Goal: Transaction & Acquisition: Subscribe to service/newsletter

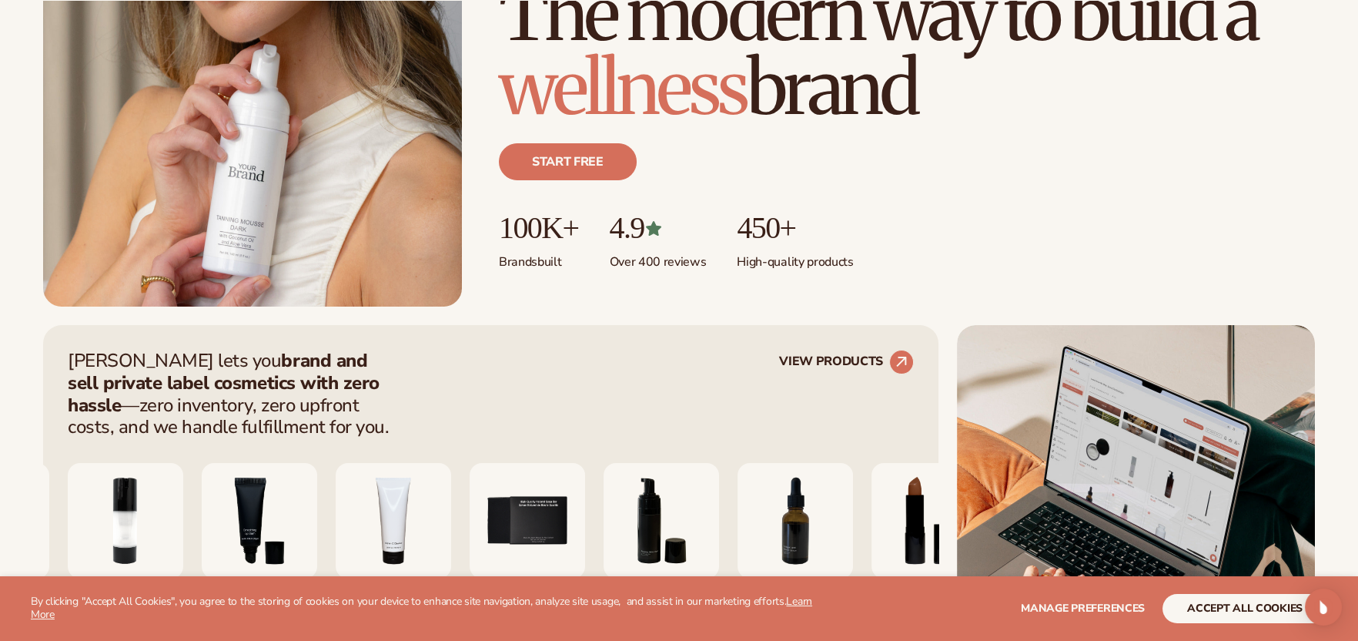
scroll to position [462, 0]
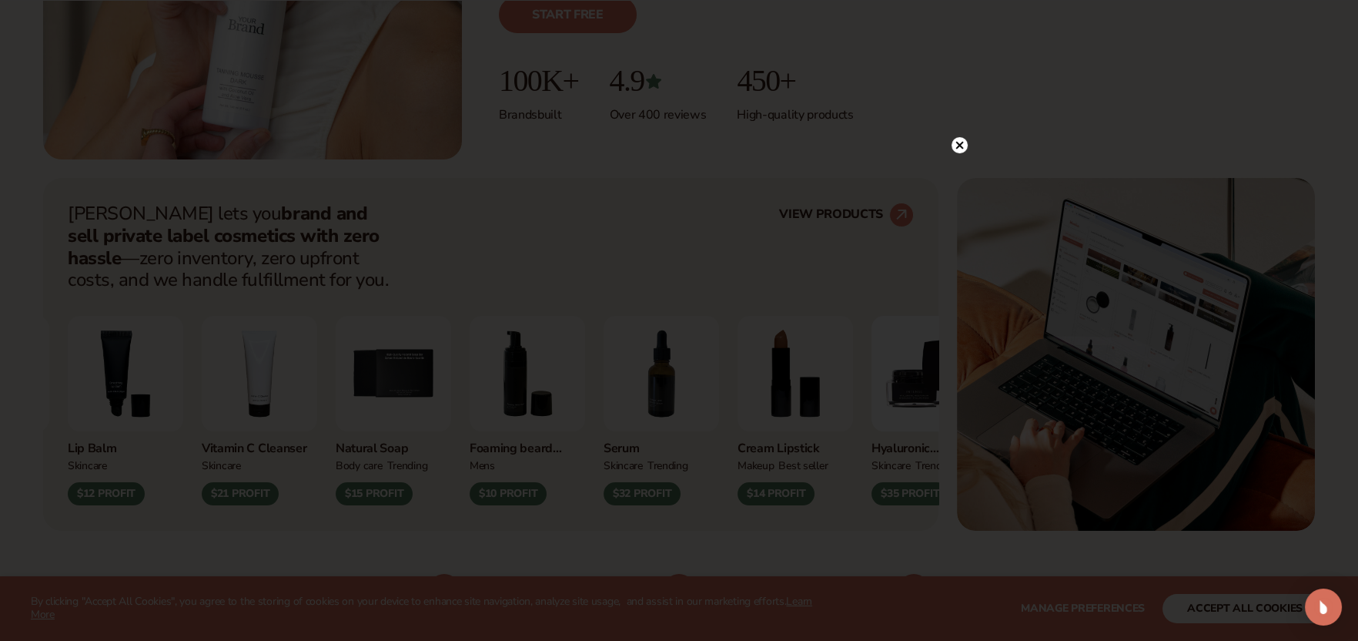
click at [962, 145] on circle at bounding box center [960, 145] width 16 height 16
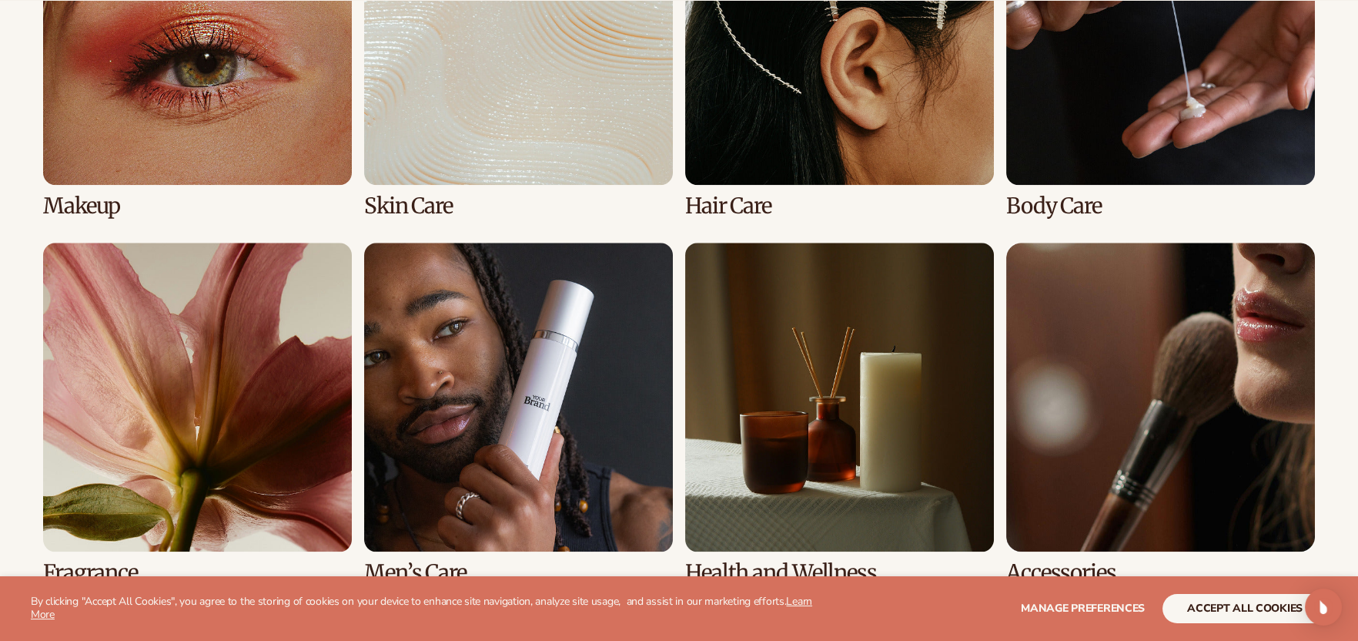
scroll to position [3465, 0]
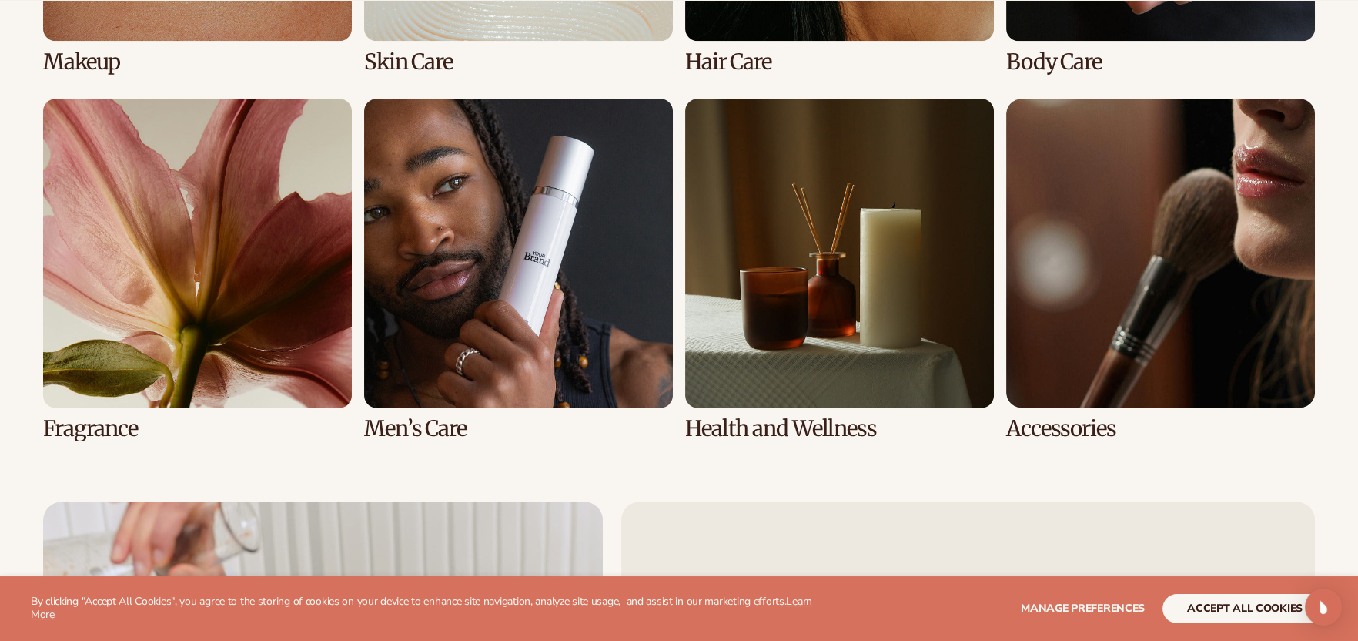
click at [807, 426] on link "7 / 8" at bounding box center [839, 270] width 309 height 342
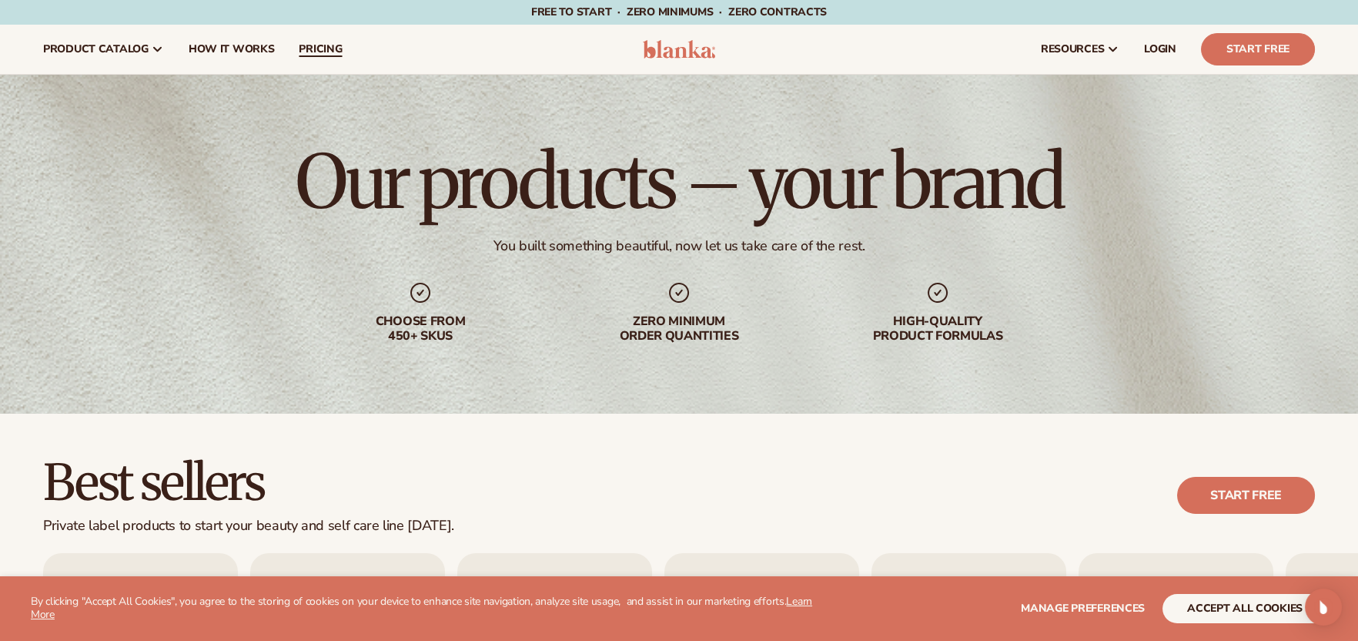
click at [310, 45] on span "pricing" at bounding box center [320, 49] width 43 height 12
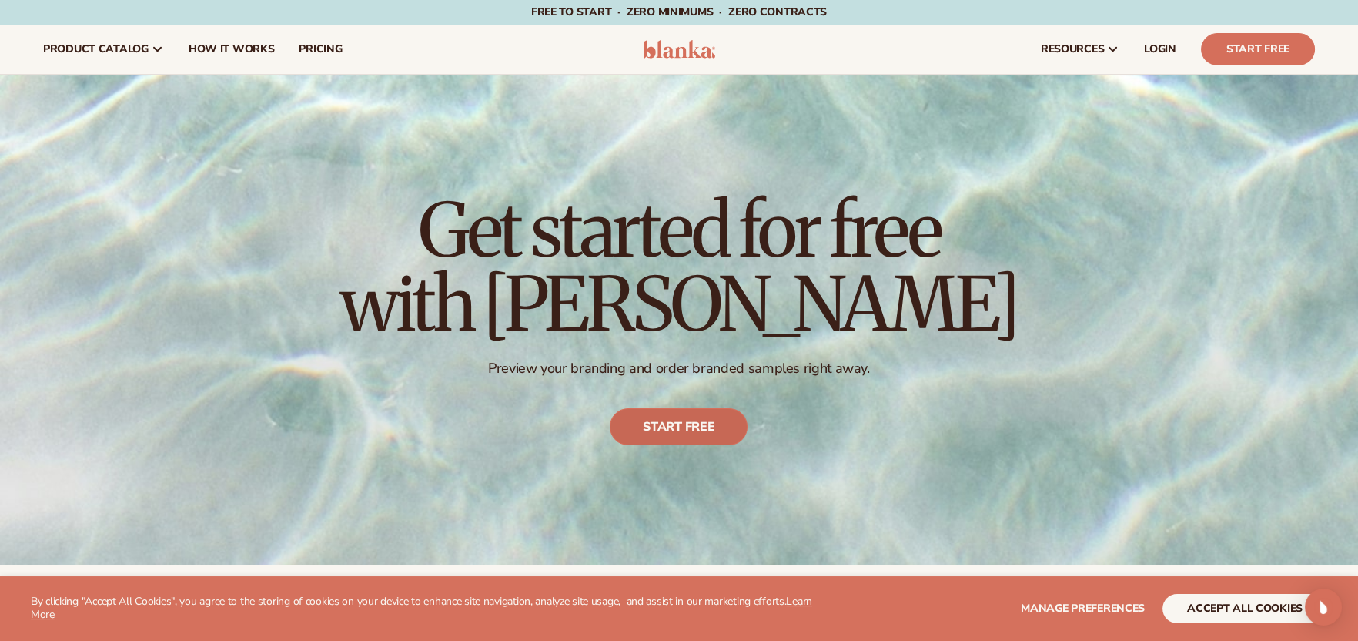
click at [683, 421] on link "Start free" at bounding box center [680, 427] width 138 height 37
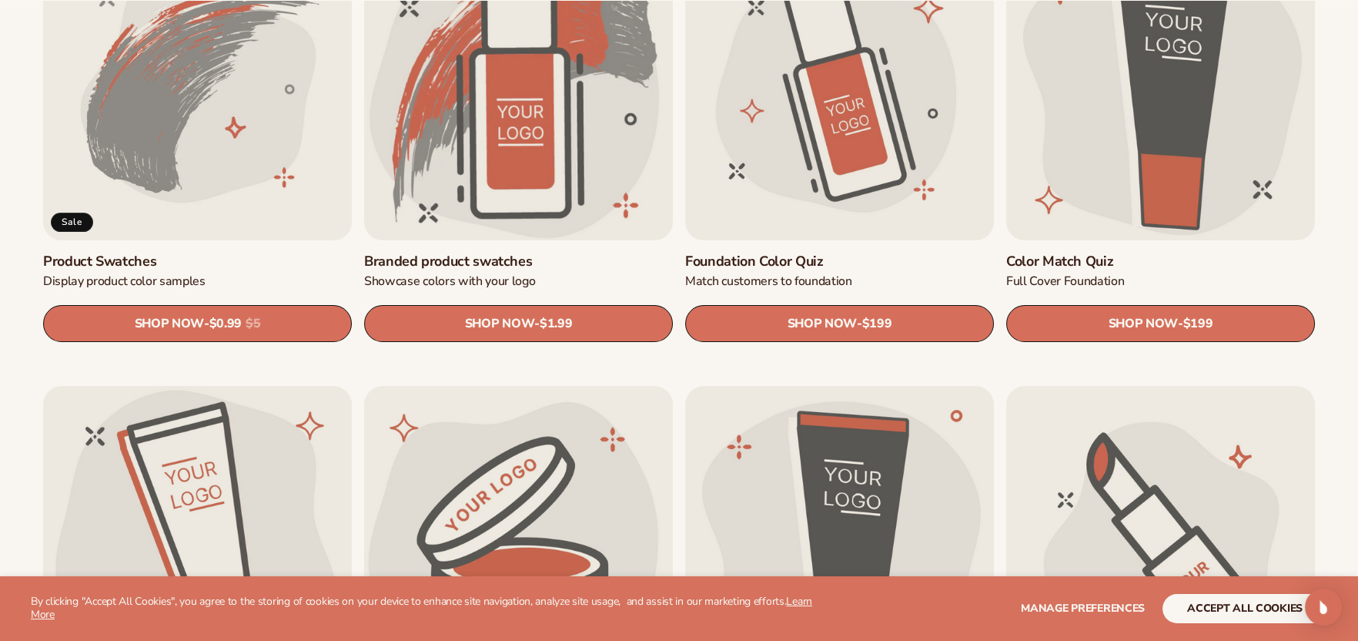
scroll to position [1078, 0]
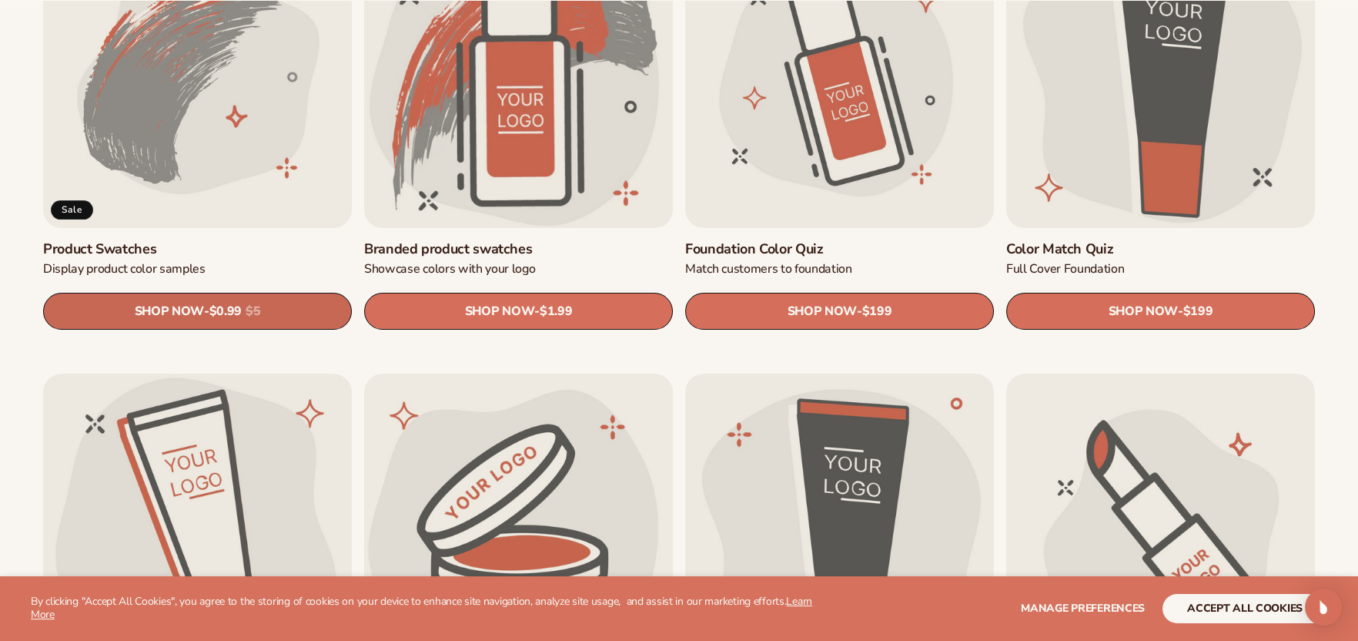
click at [246, 313] on div "Sale price $0.99 Regular price $5" at bounding box center [235, 311] width 52 height 17
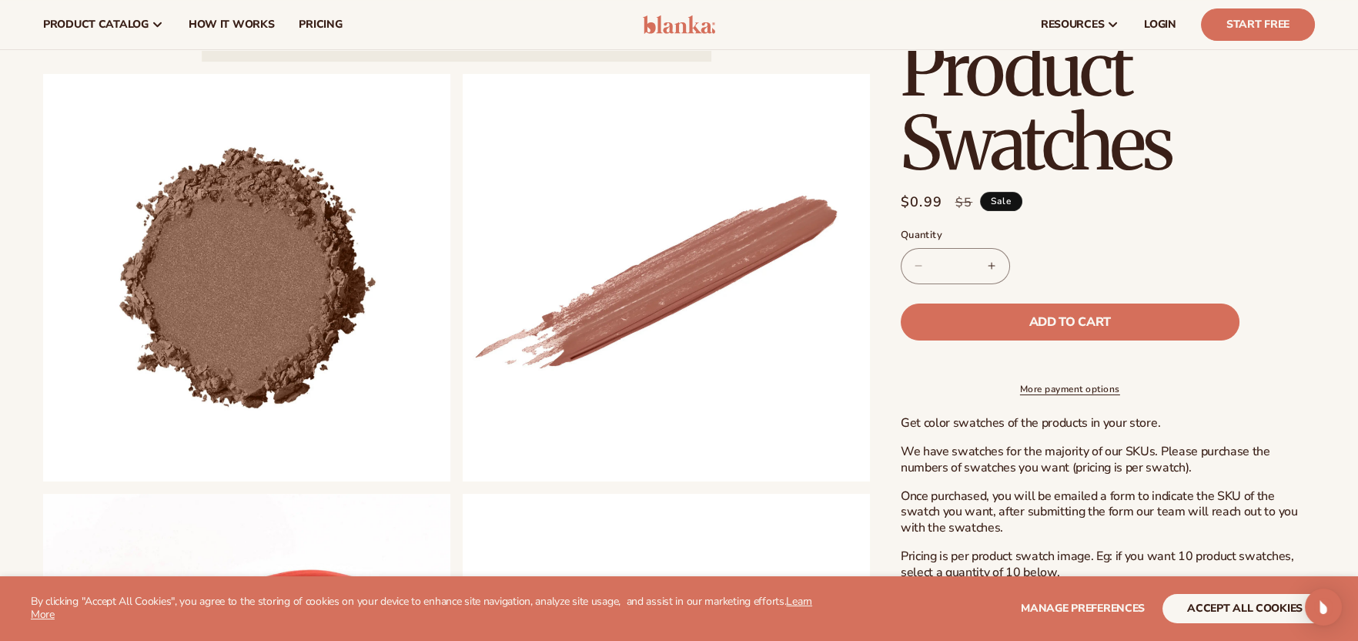
scroll to position [539, 0]
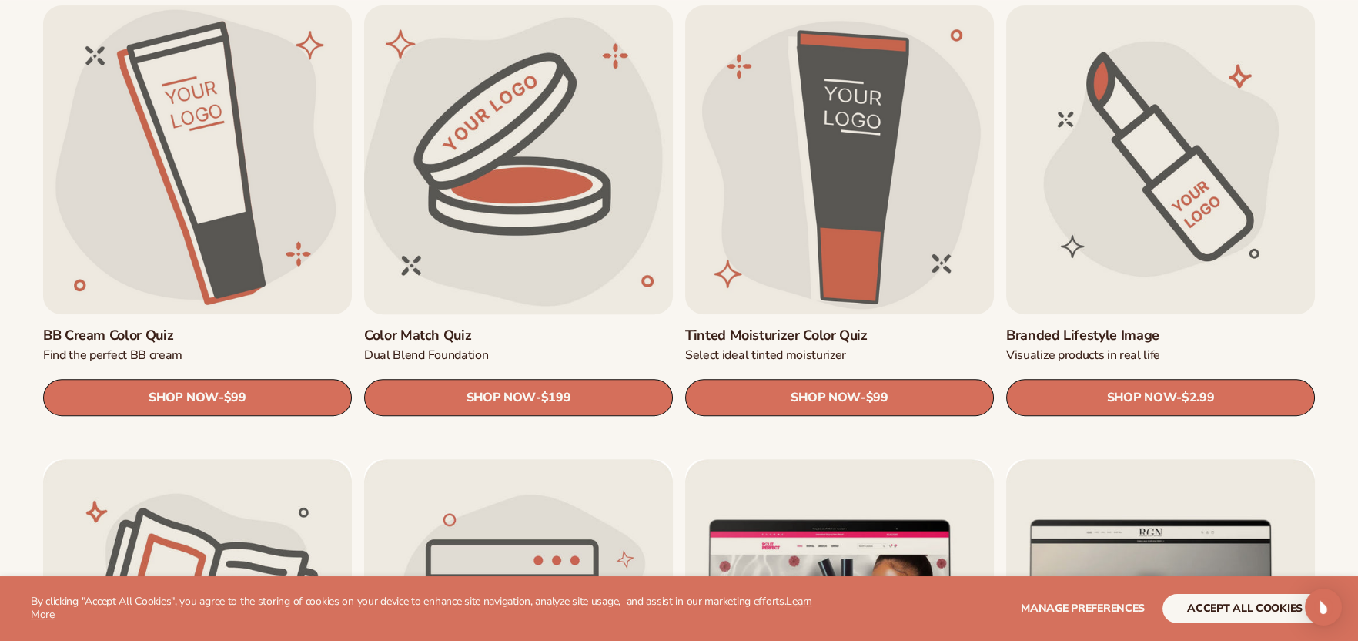
scroll to position [1464, 0]
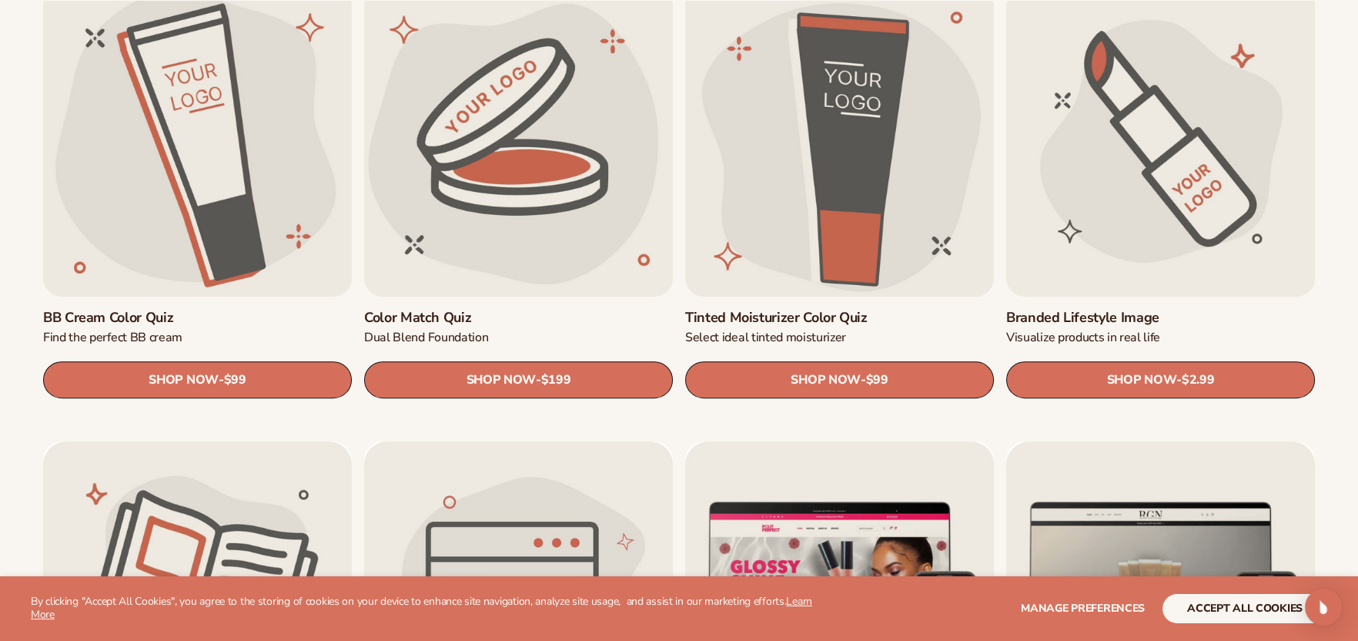
click at [1144, 309] on link "Branded Lifestyle Image" at bounding box center [1161, 318] width 309 height 18
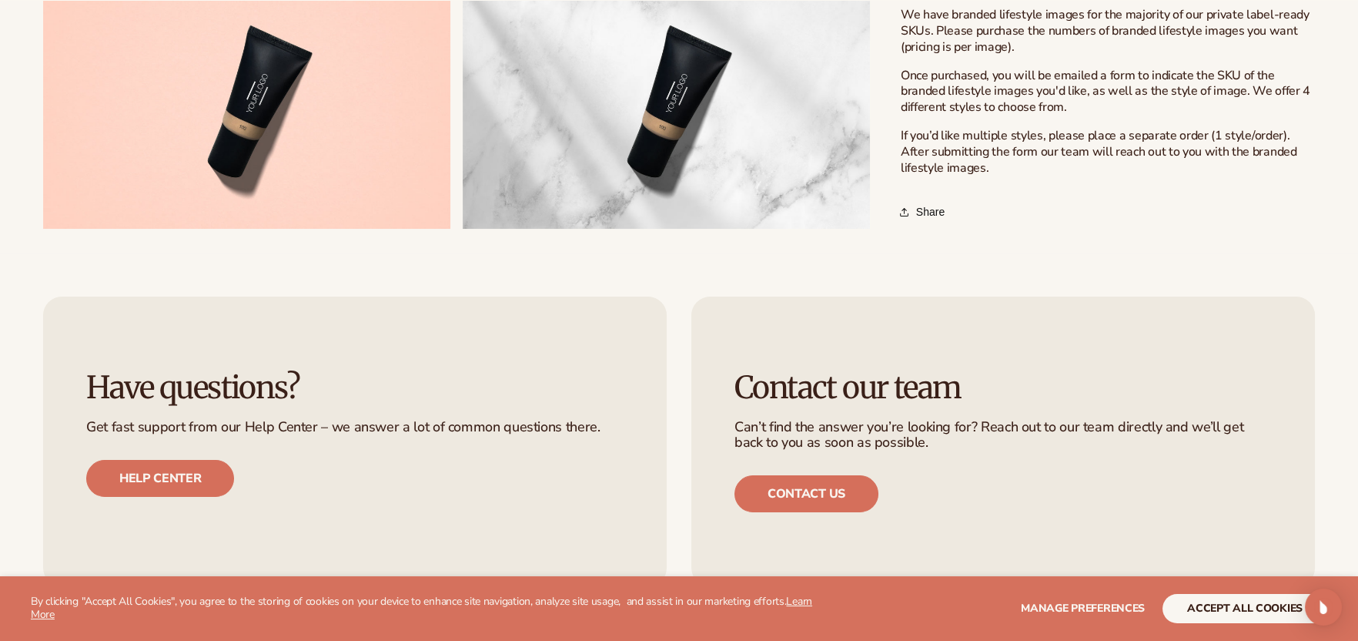
scroll to position [1155, 0]
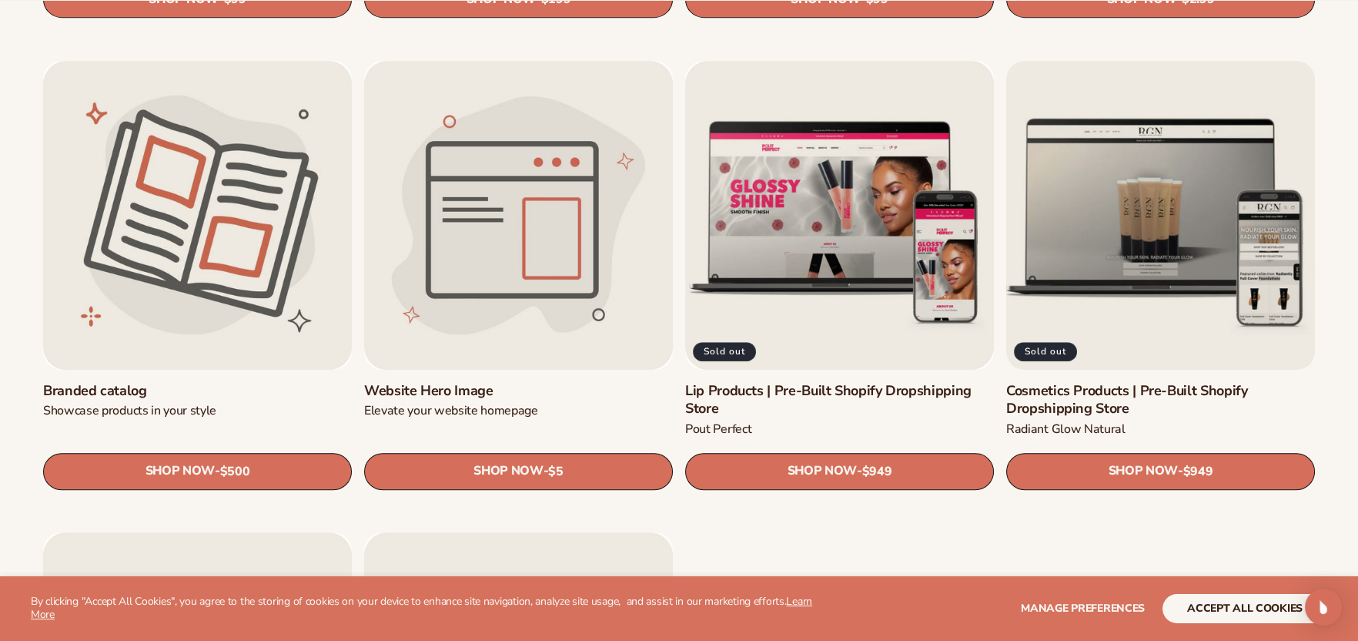
scroll to position [1849, 0]
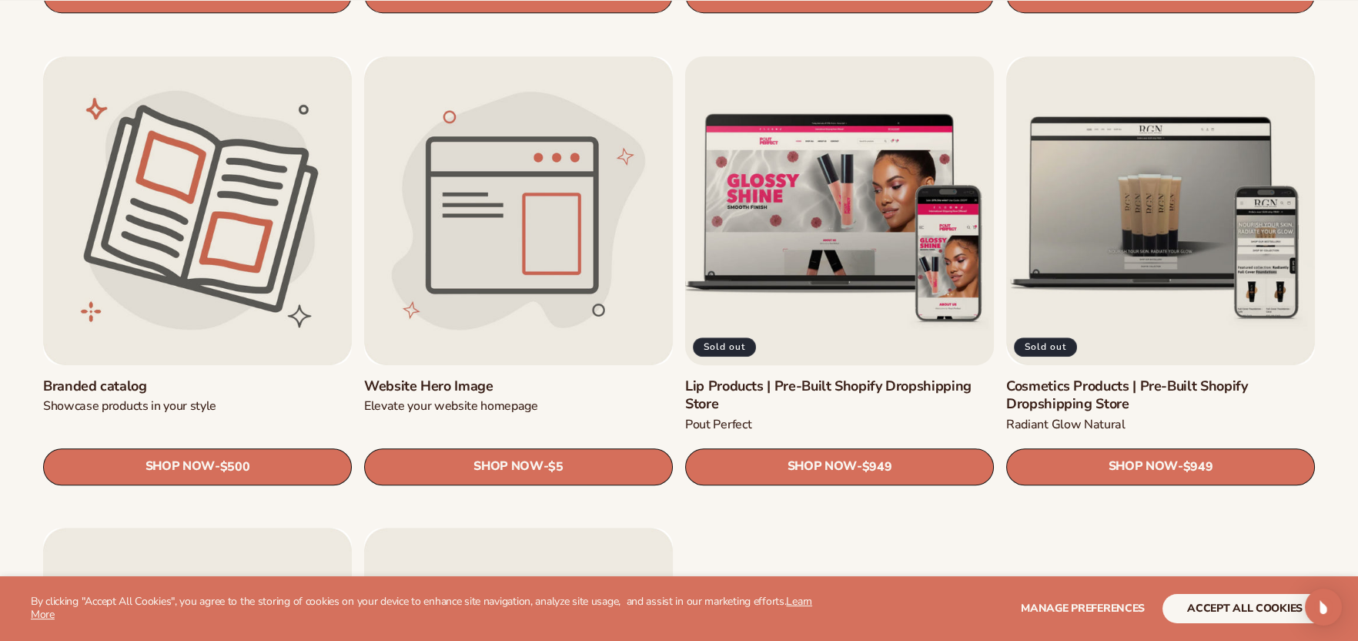
click at [849, 378] on link "Lip Products | Pre-Built Shopify Dropshipping Store" at bounding box center [839, 395] width 309 height 36
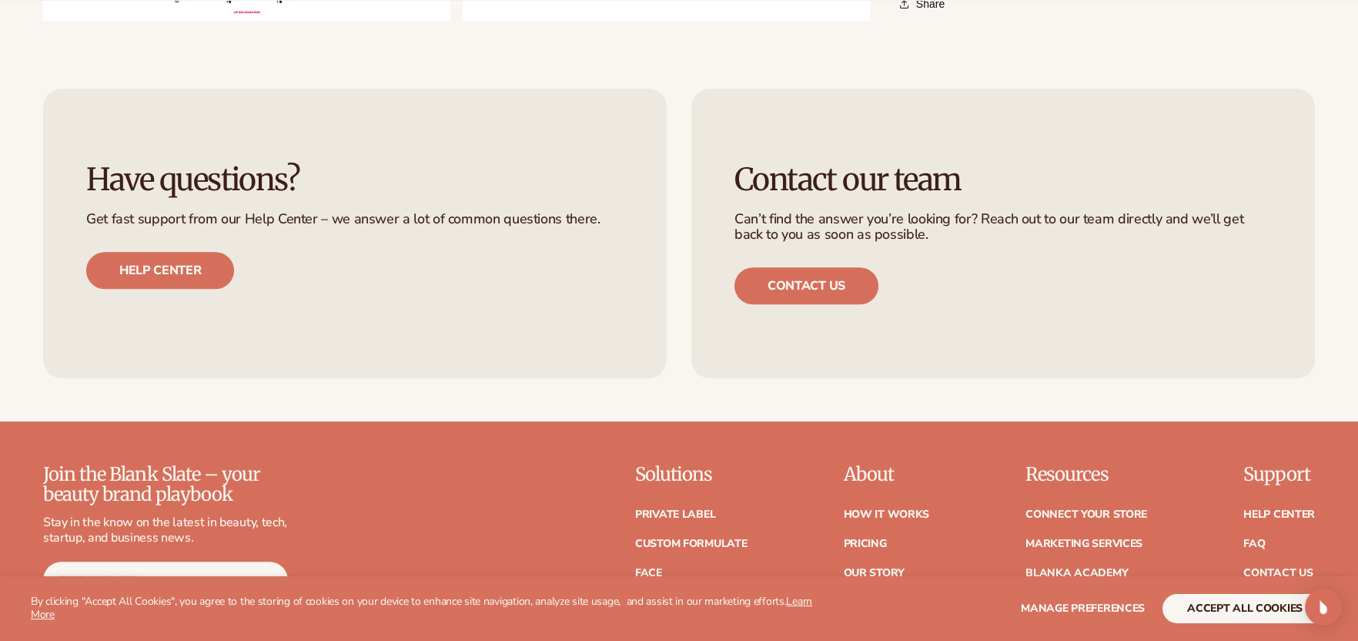
scroll to position [1694, 0]
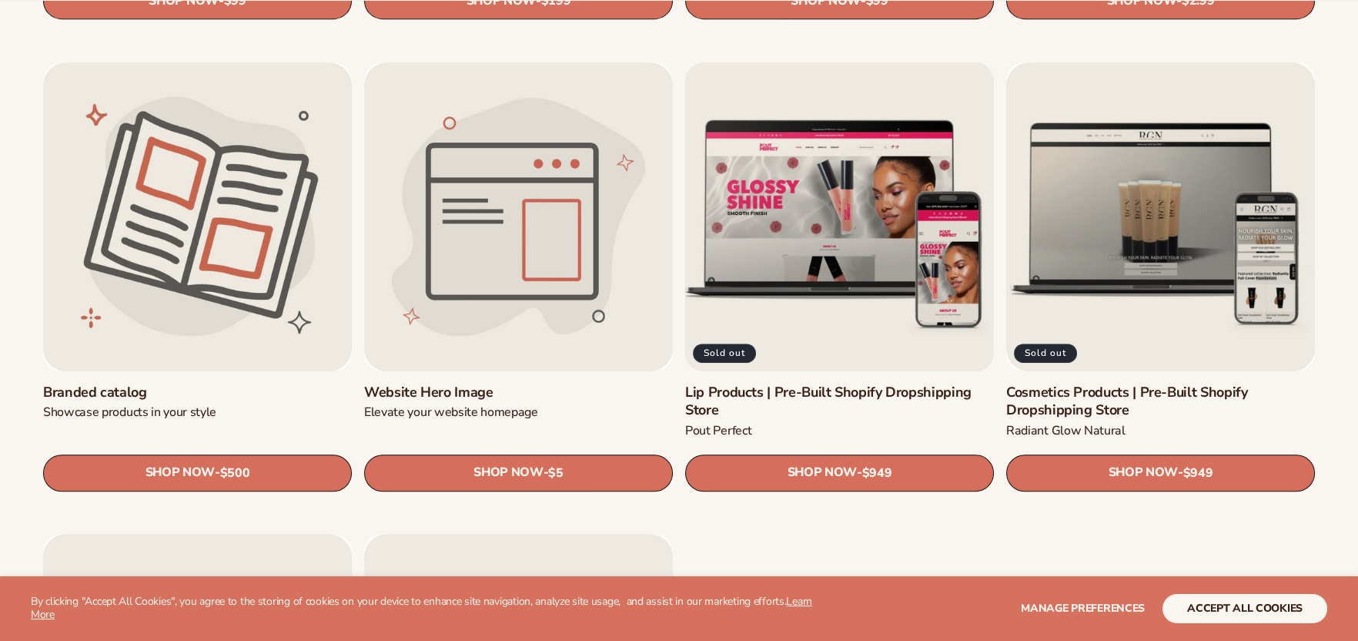
scroll to position [1849, 0]
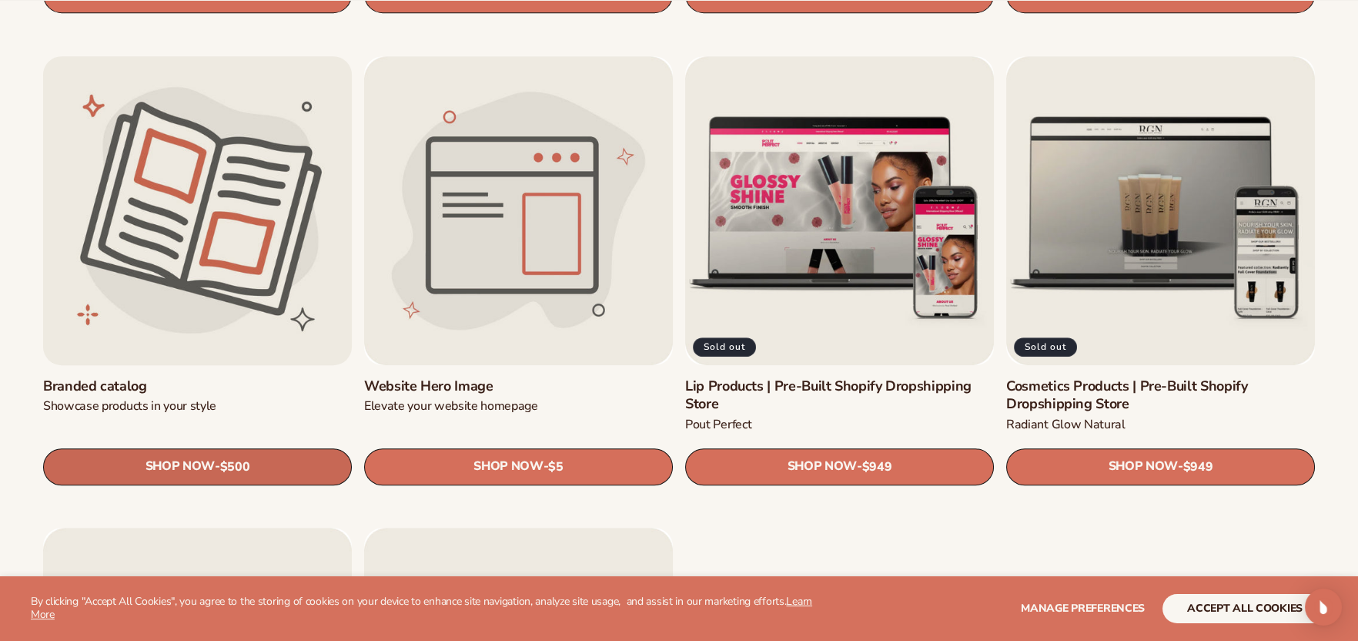
click at [205, 463] on span "SHOP NOW" at bounding box center [180, 466] width 69 height 15
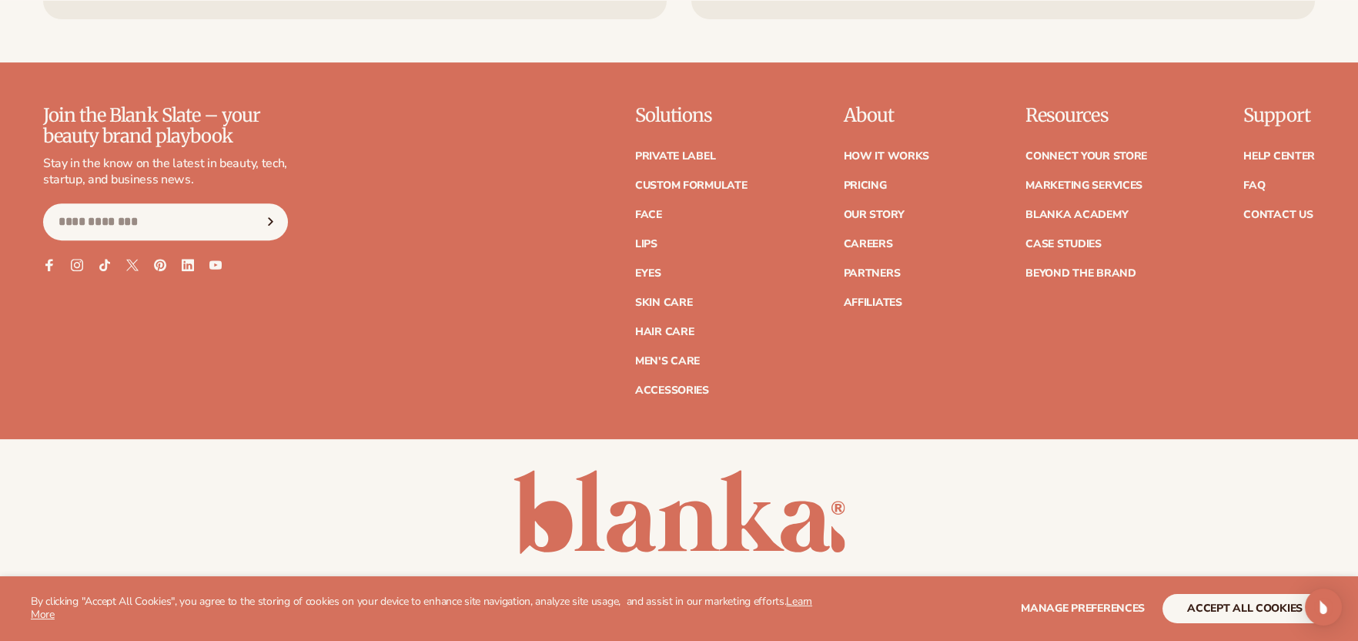
scroll to position [1385, 0]
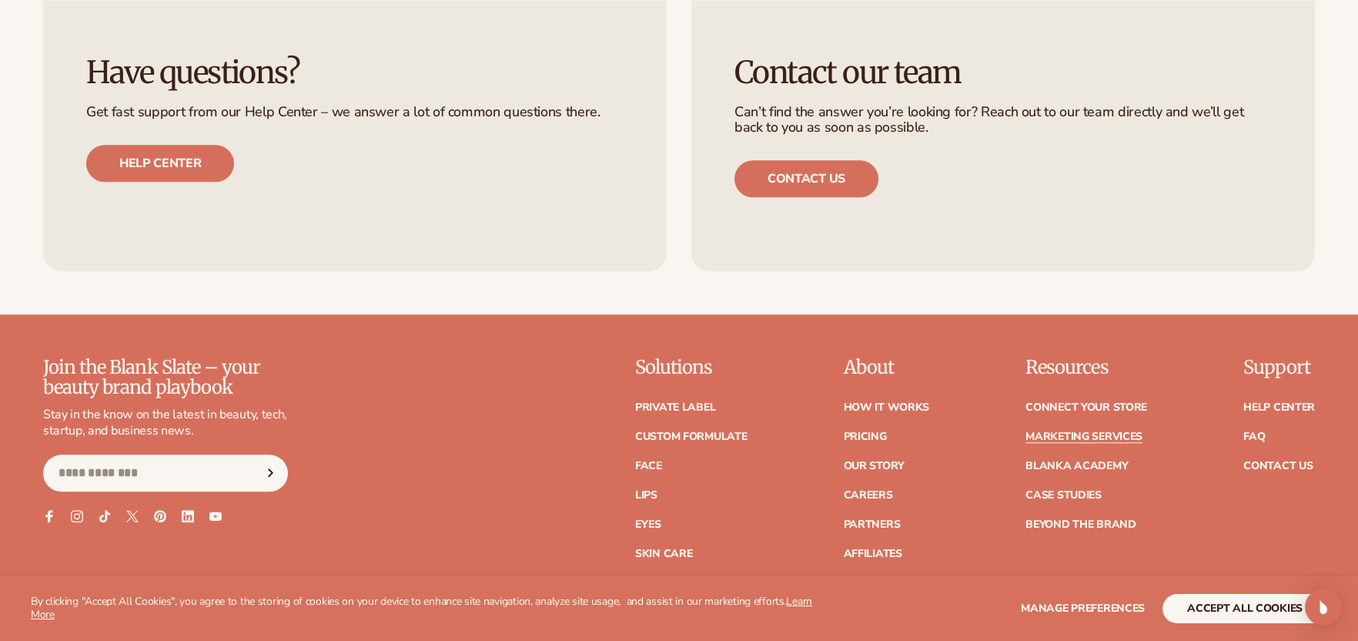
scroll to position [3620, 0]
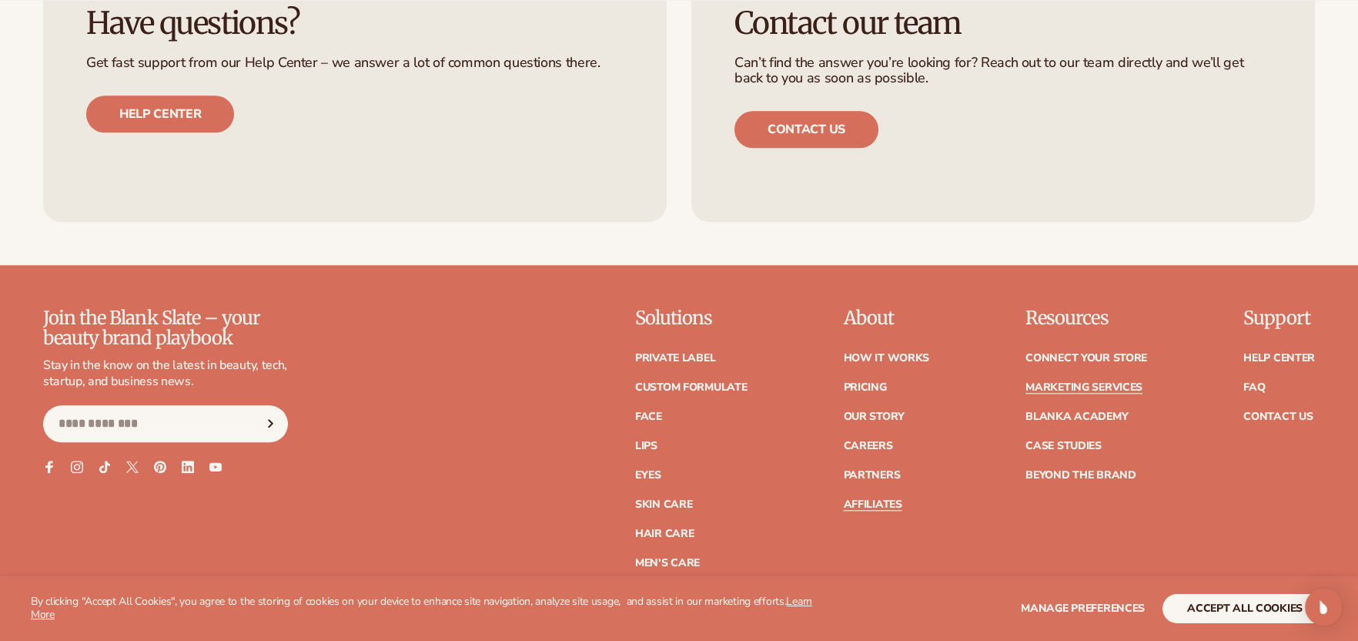
click at [862, 500] on link "Affiliates" at bounding box center [872, 504] width 59 height 11
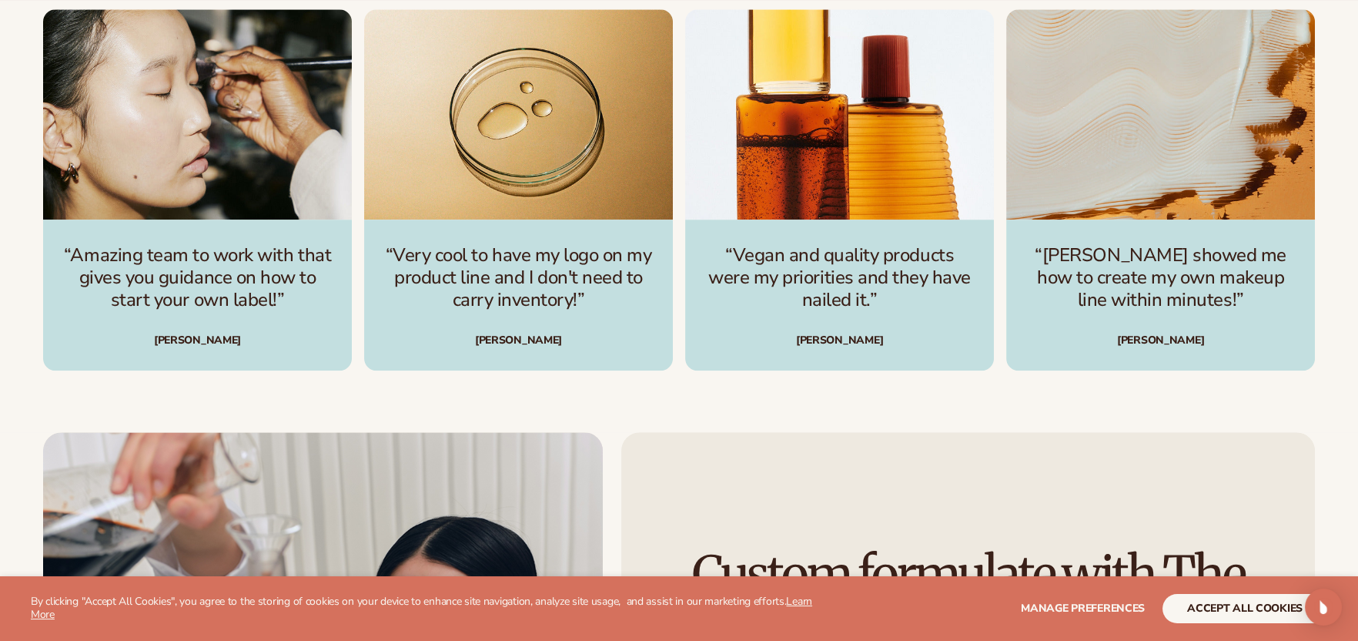
scroll to position [3003, 0]
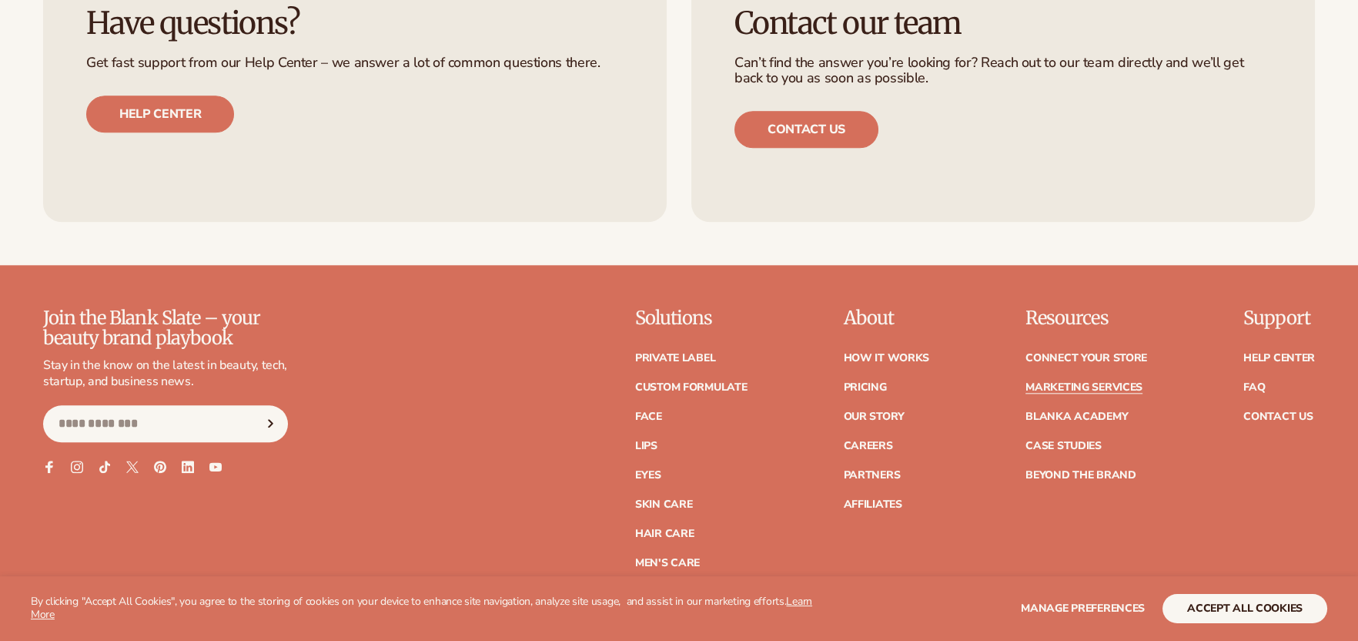
scroll to position [3620, 0]
click at [1063, 440] on link "Case Studies" at bounding box center [1064, 445] width 76 height 11
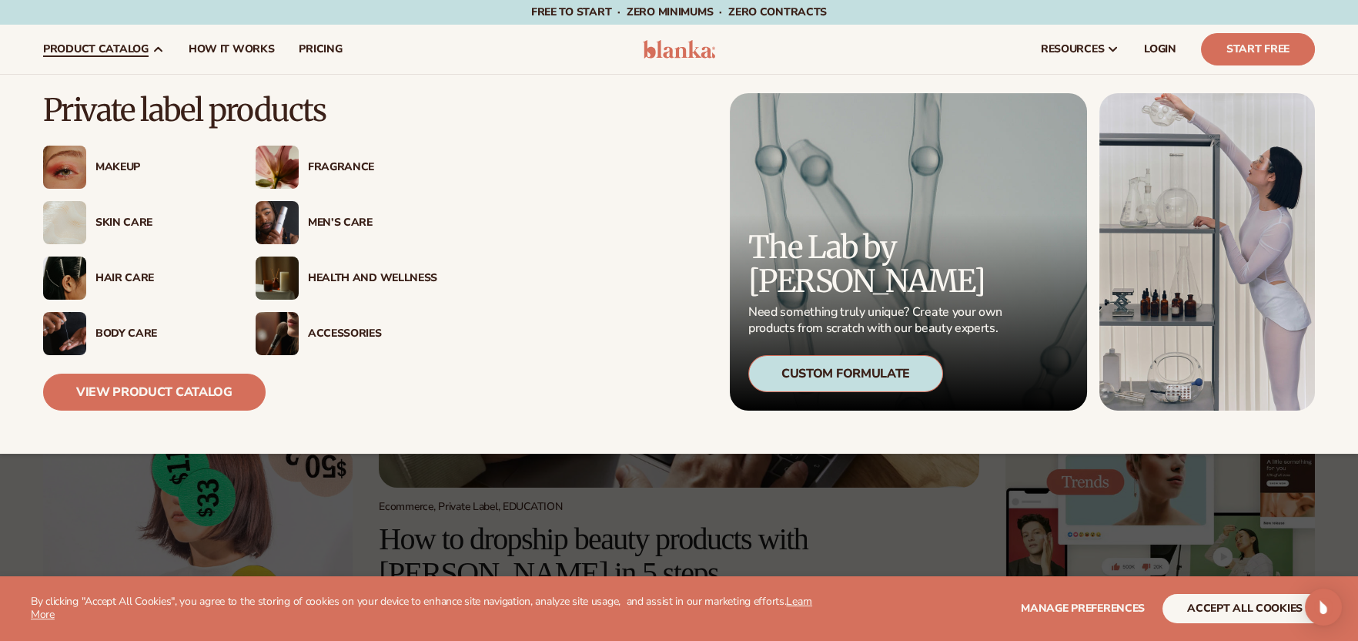
click at [339, 275] on div "Health And Wellness" at bounding box center [372, 278] width 129 height 13
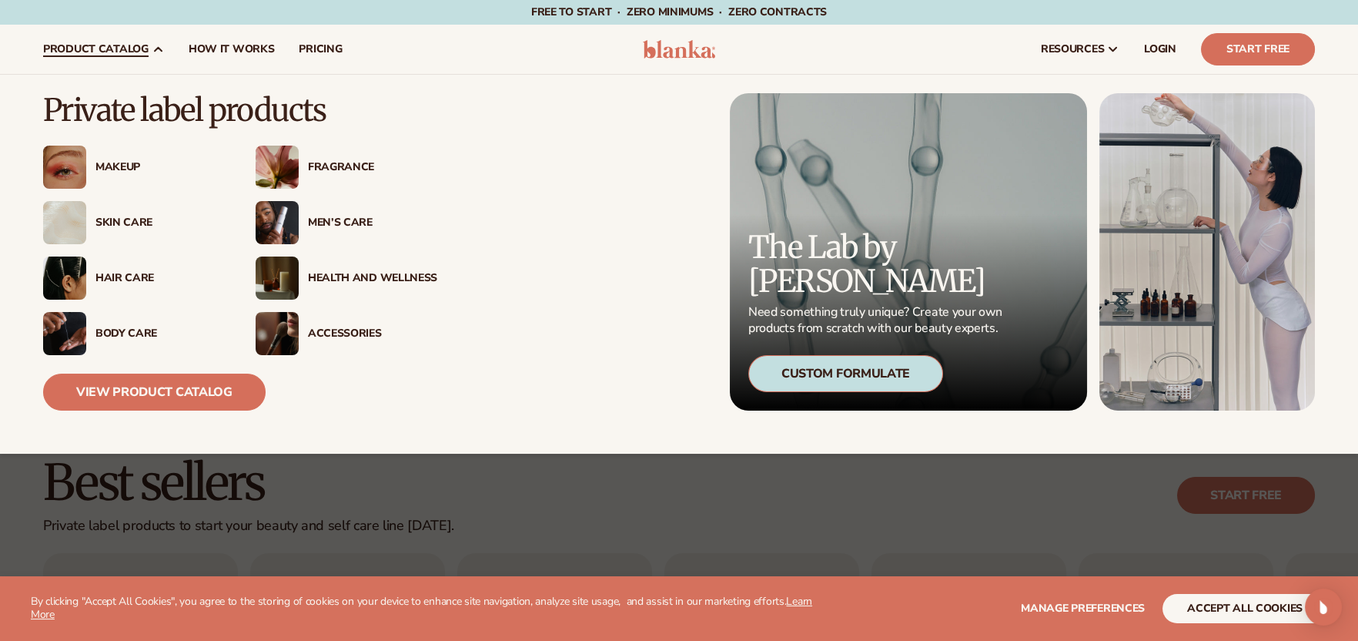
click at [341, 327] on div "Accessories" at bounding box center [372, 333] width 129 height 13
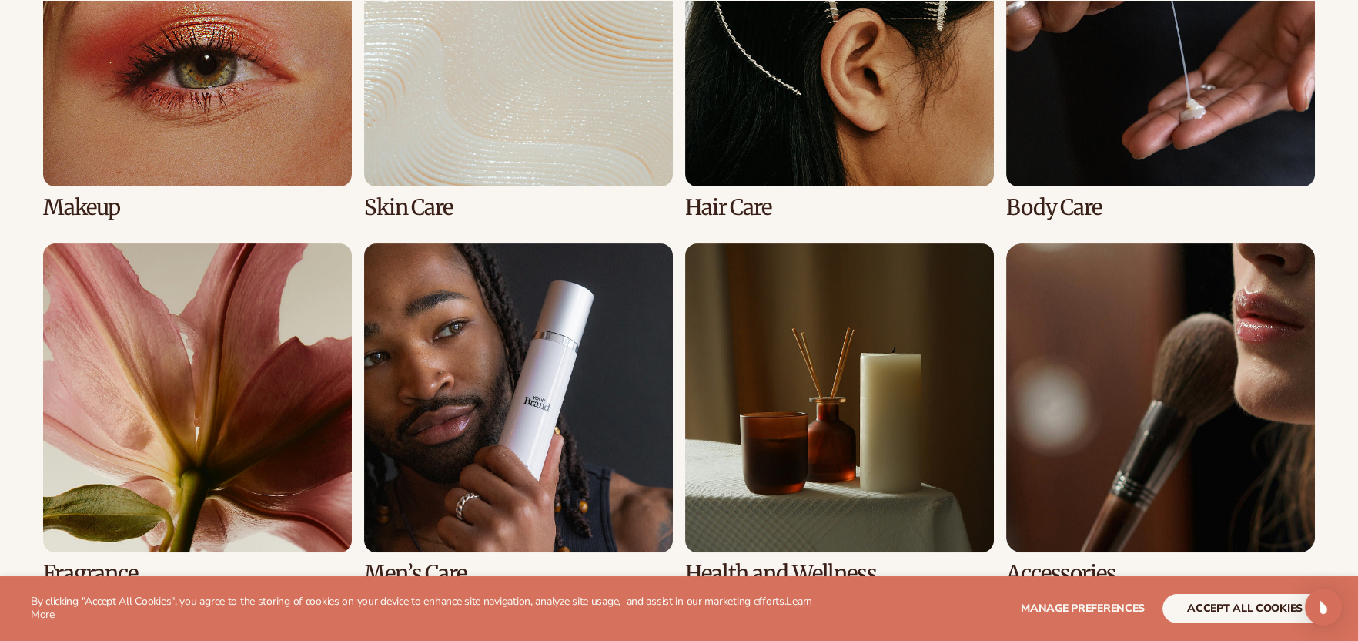
scroll to position [1385, 0]
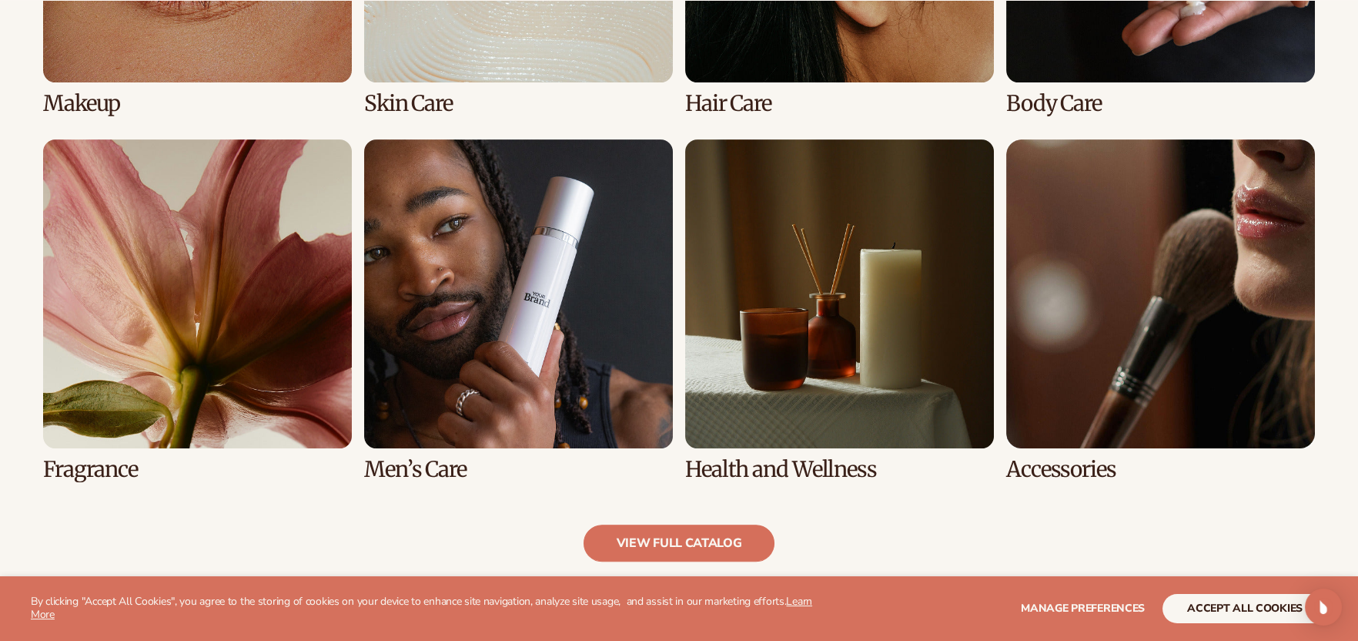
click at [825, 409] on link "7 / 8" at bounding box center [839, 310] width 309 height 342
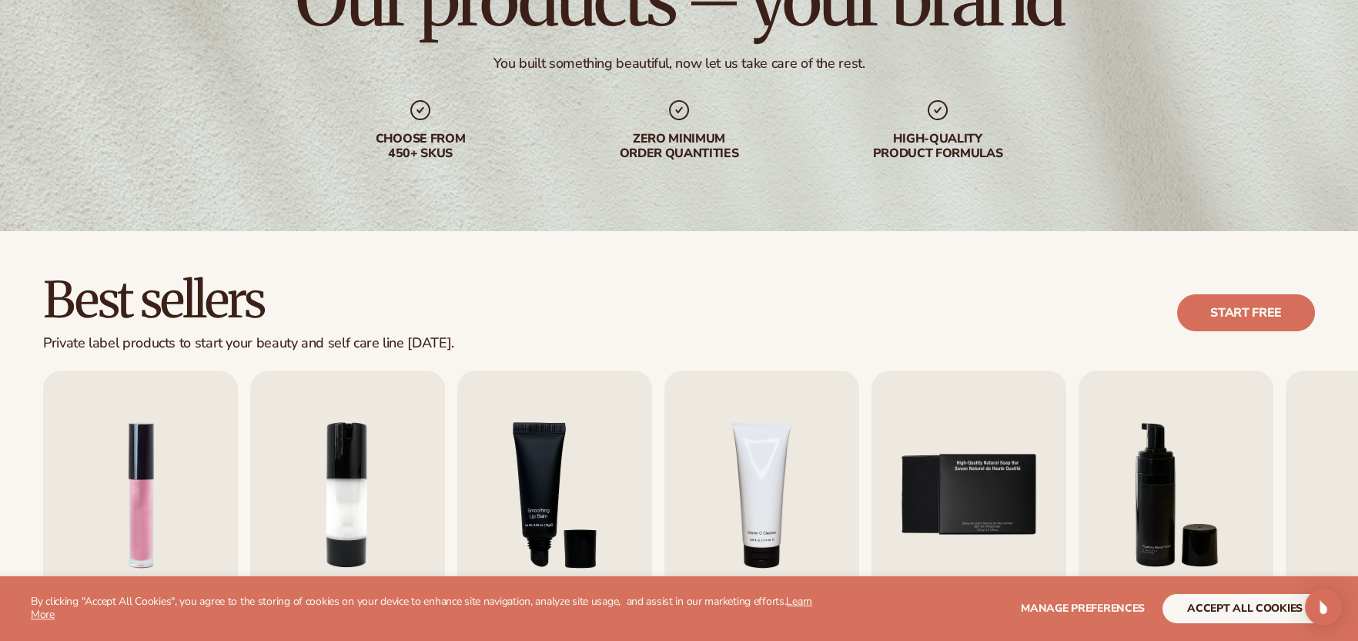
scroll to position [231, 0]
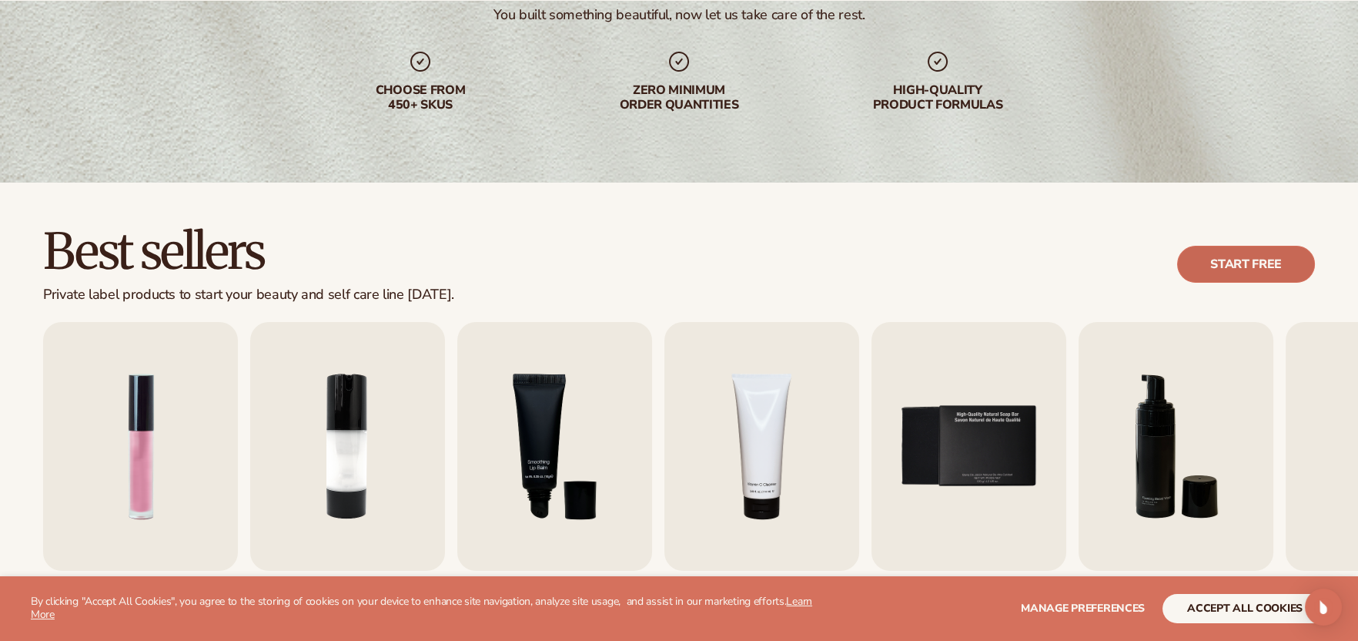
click at [1224, 265] on link "Start free" at bounding box center [1246, 264] width 138 height 37
